Goal: Information Seeking & Learning: Find contact information

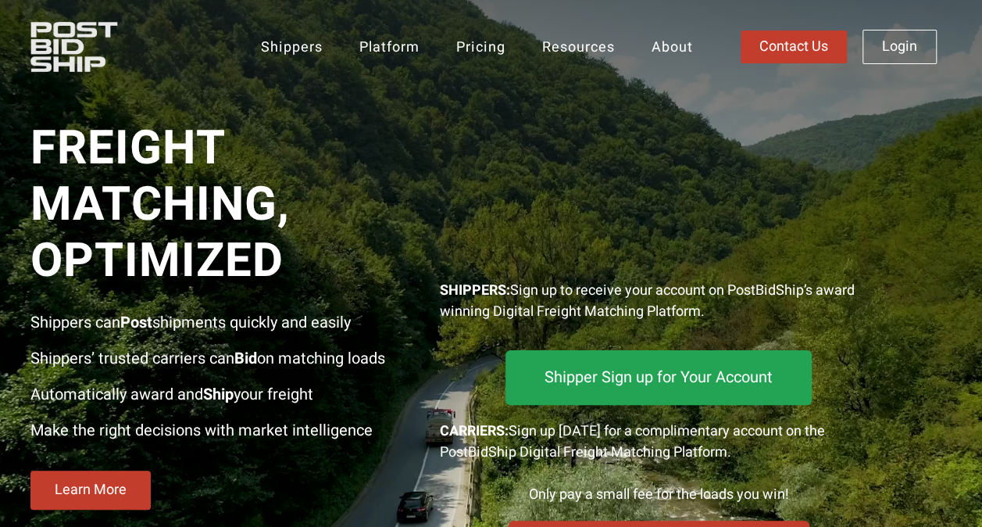
click at [449, 166] on div at bounding box center [659, 176] width 438 height 175
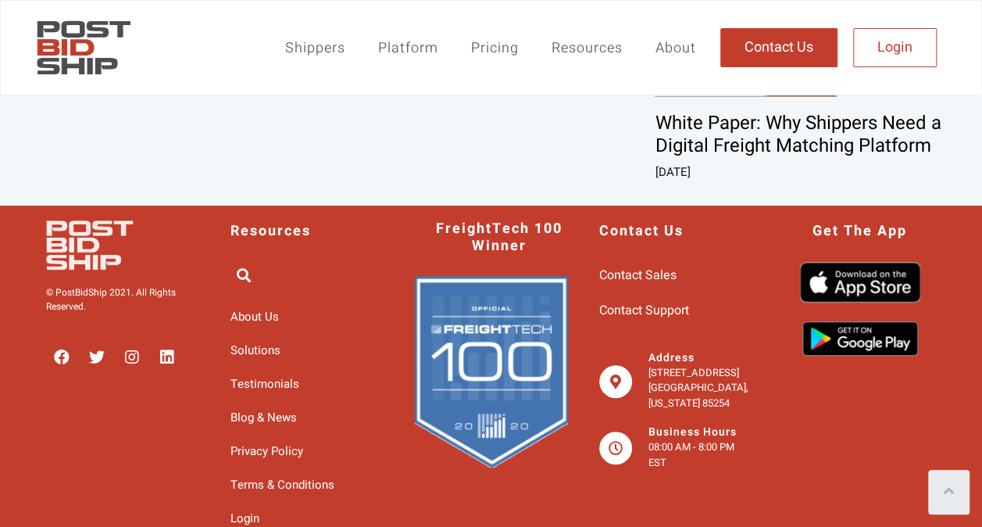
scroll to position [3292, 0]
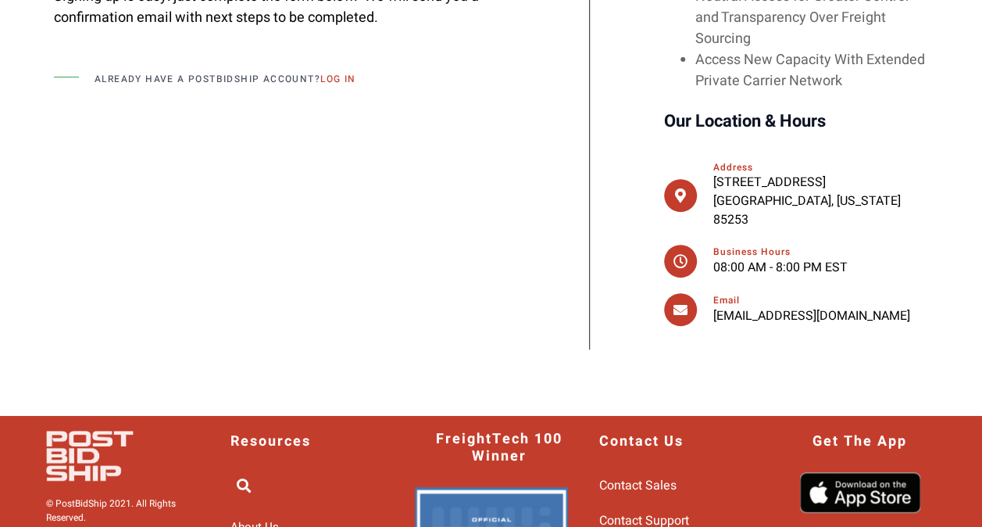
scroll to position [520, 0]
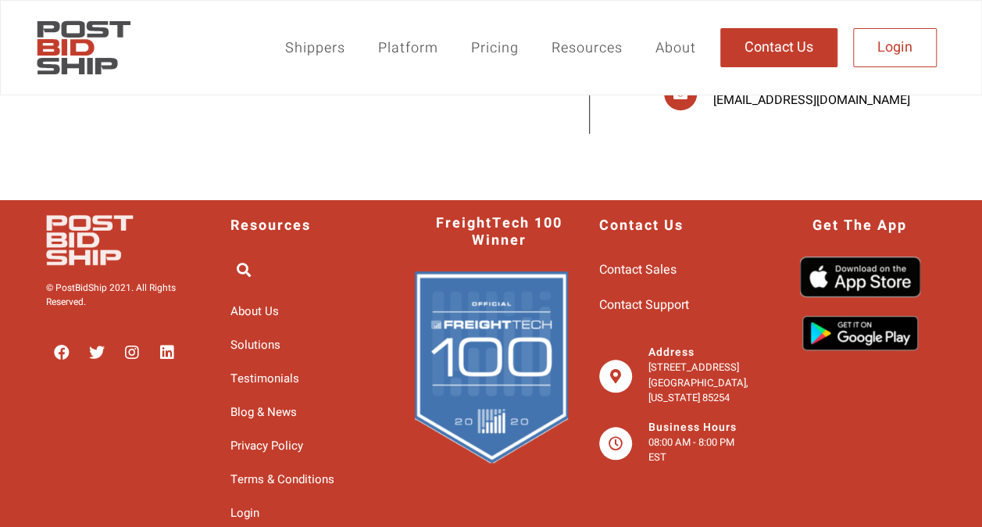
click at [753, 443] on div "Contact Us Contact Sales Contact Support Address 6424 E Greenway Parkway, Suite…" at bounding box center [676, 372] width 184 height 331
click at [293, 433] on span "Privacy Policy" at bounding box center [267, 446] width 73 height 26
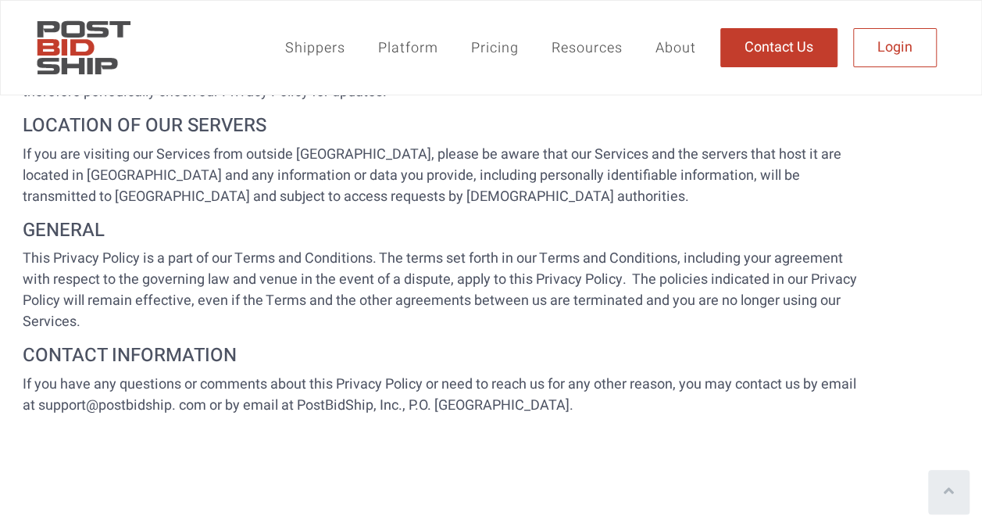
scroll to position [5489, 0]
drag, startPoint x: 301, startPoint y: 381, endPoint x: 375, endPoint y: 382, distance: 74.2
click at [375, 382] on p "If you have any questions or comments about this Privacy Policy or need to reac…" at bounding box center [445, 394] width 844 height 42
copy p "PostBidShip"
